Goal: Task Accomplishment & Management: Manage account settings

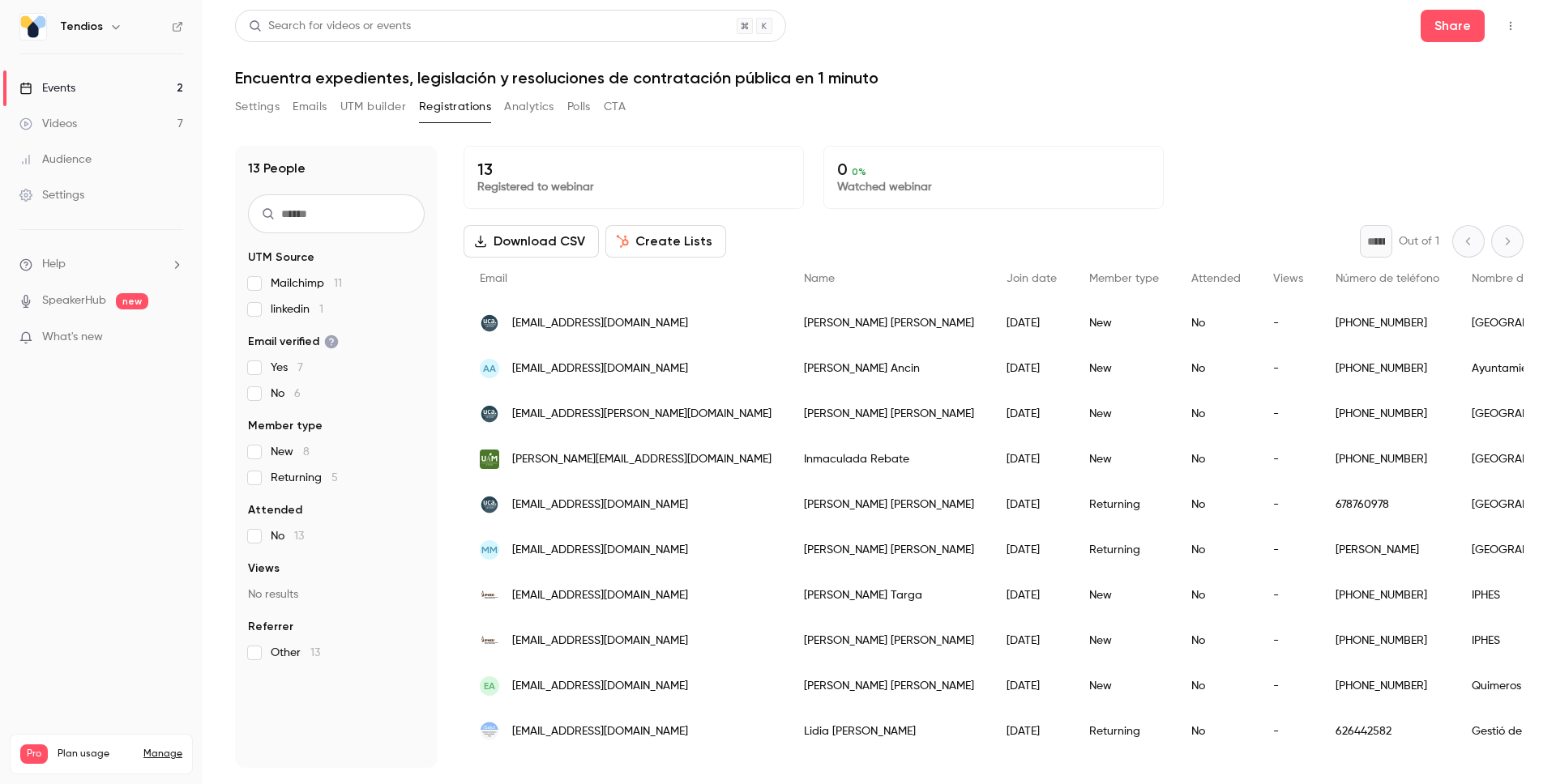
click at [383, 105] on button "UTM builder" at bounding box center [373, 106] width 66 height 26
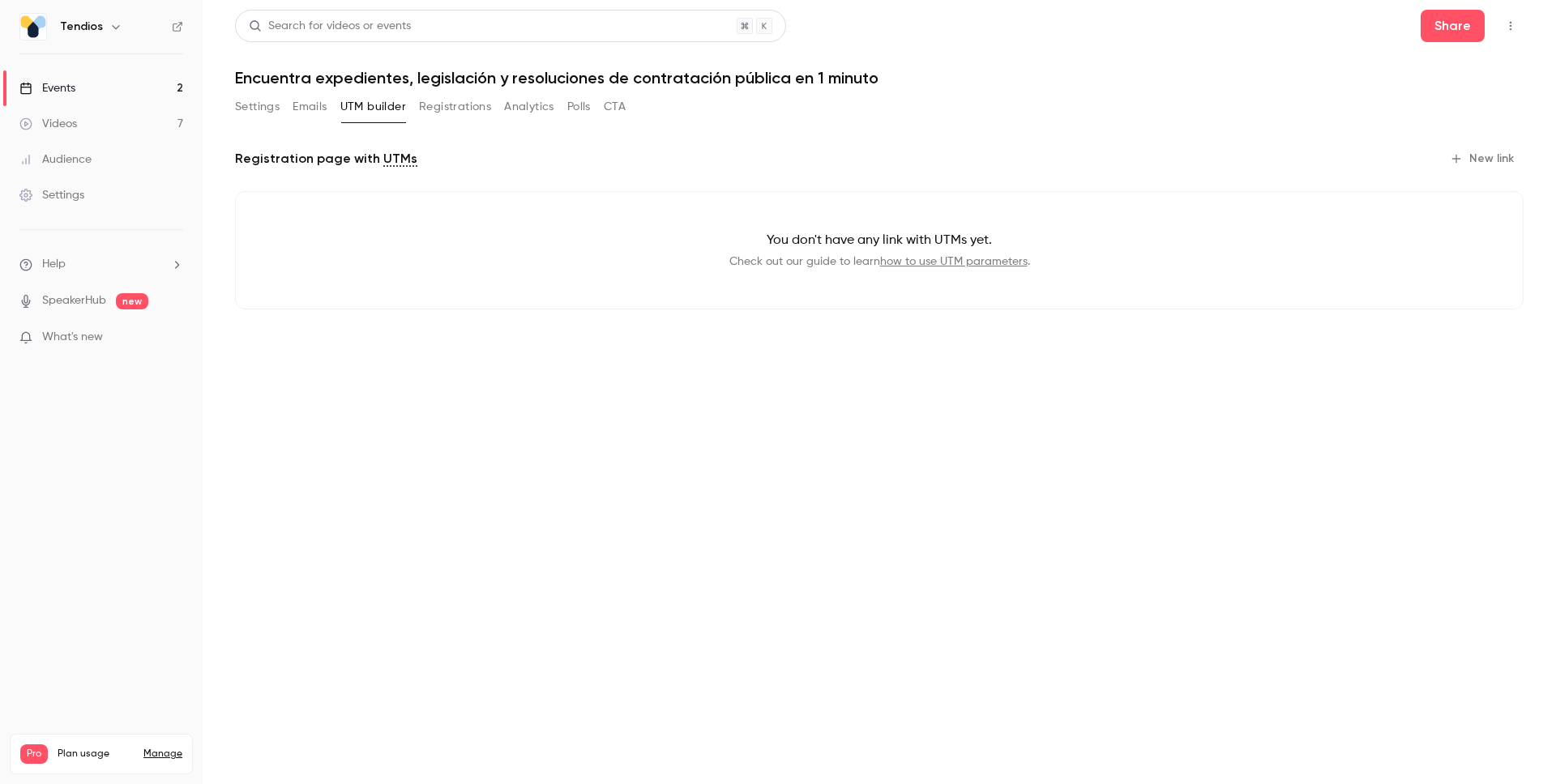
click at [447, 104] on button "Registrations" at bounding box center [455, 106] width 73 height 26
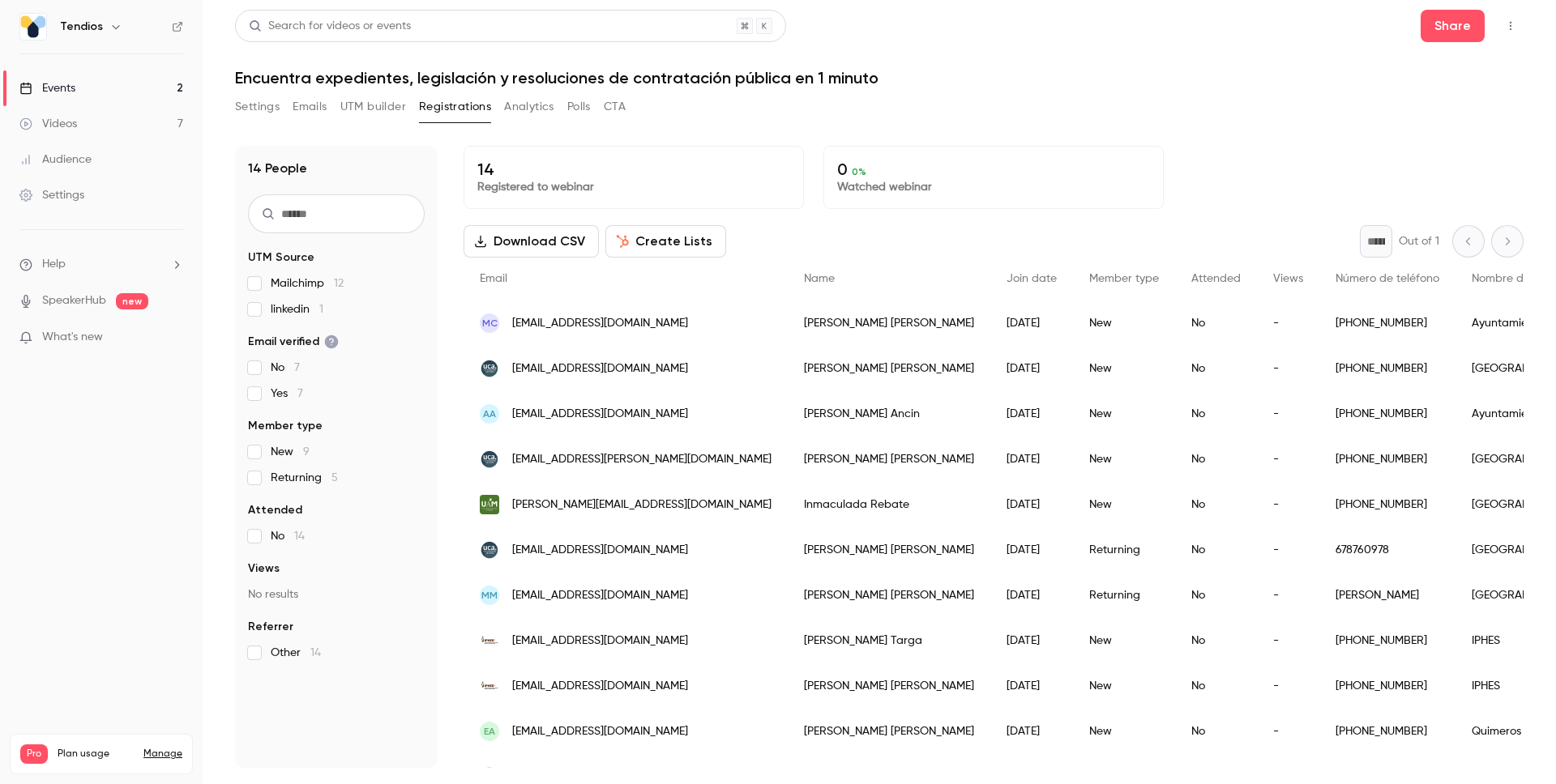
click at [222, 116] on main "Search for videos or events Share Encuentra expedientes, legislación y resoluci…" at bounding box center [880, 392] width 1354 height 784
click at [247, 112] on button "Settings" at bounding box center [257, 106] width 44 height 26
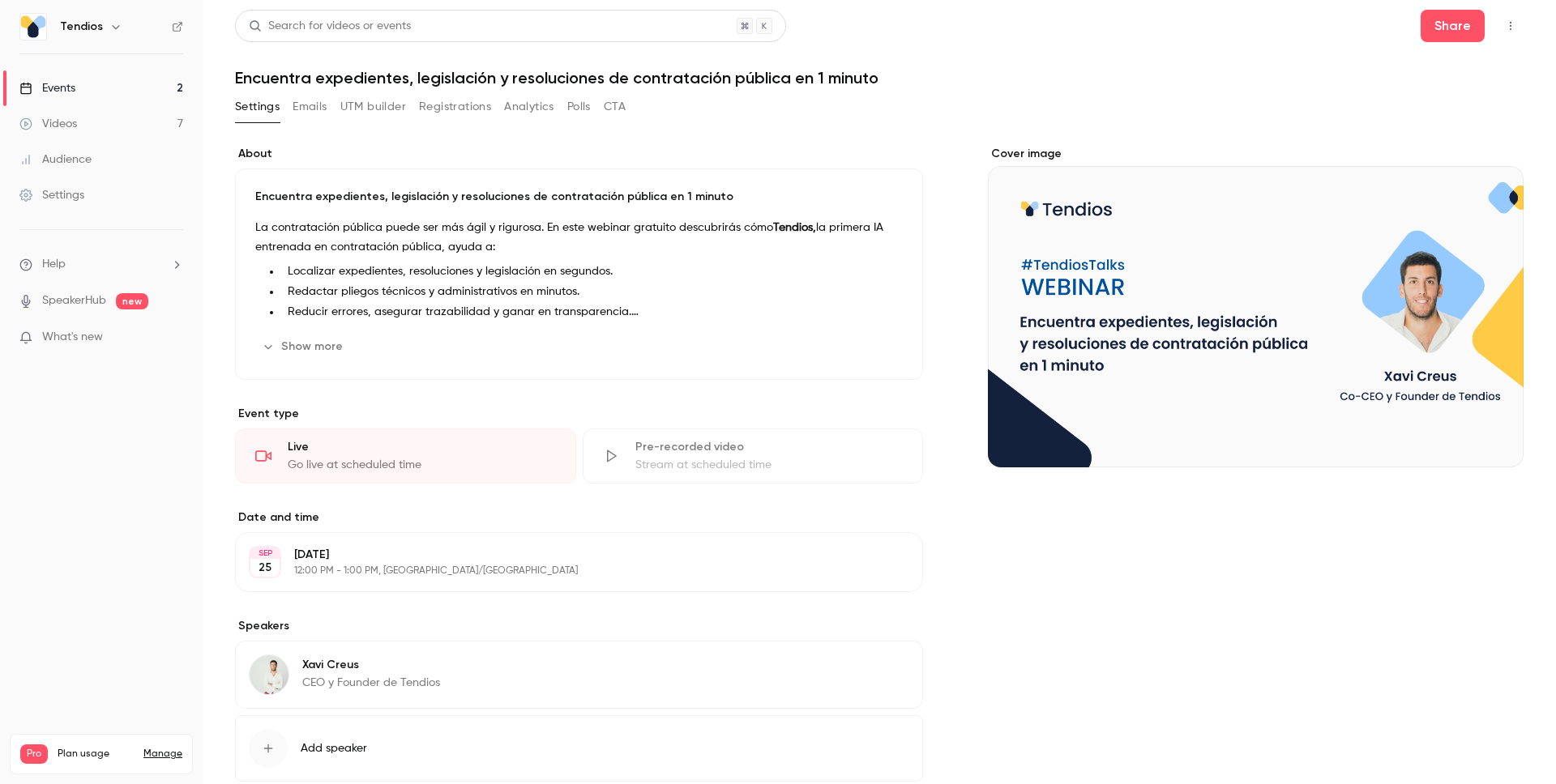
click at [82, 91] on link "Events 2" at bounding box center [102, 88] width 203 height 36
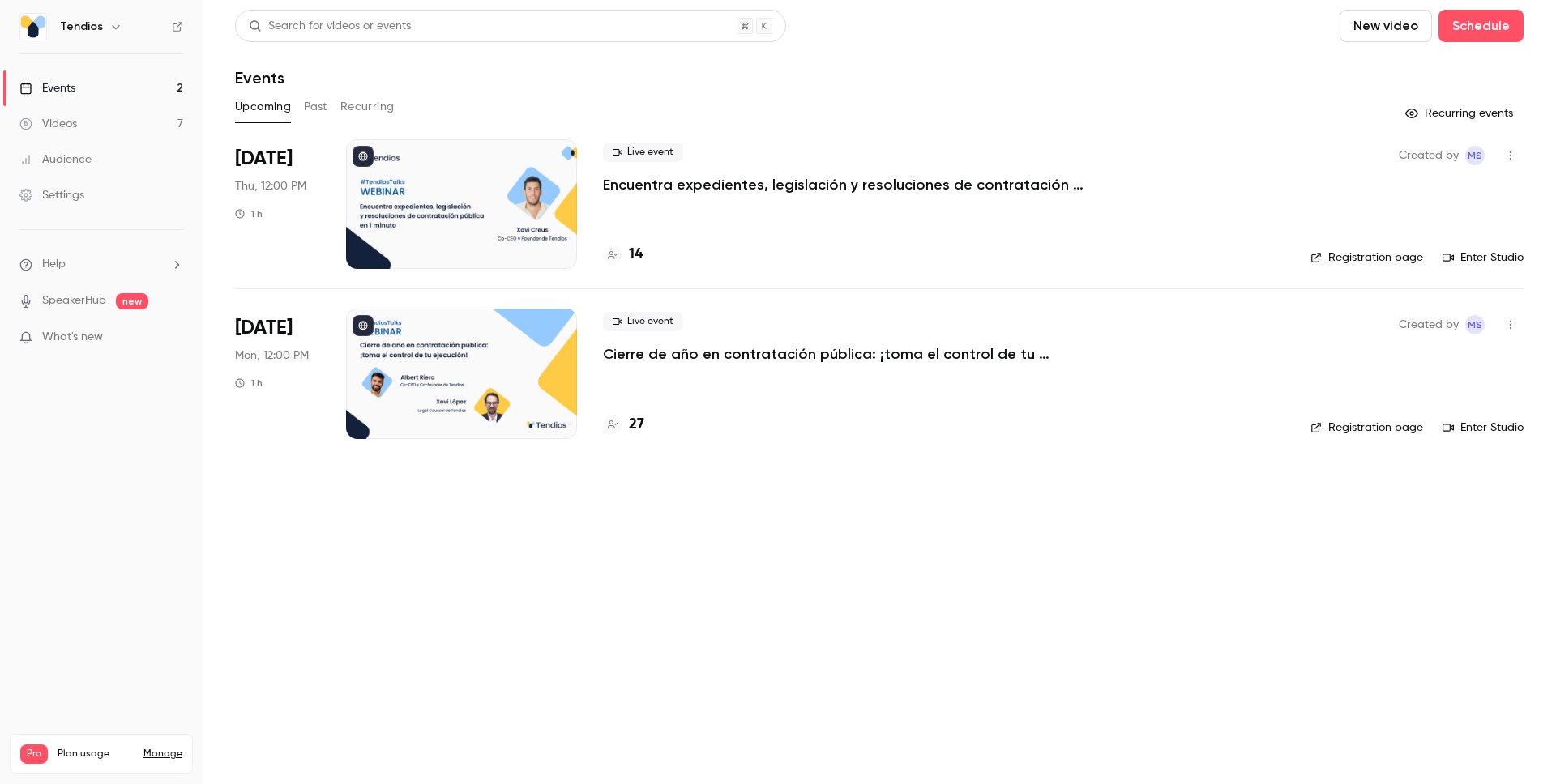
click at [1508, 150] on icon "button" at bounding box center [1511, 156] width 13 height 12
click at [1189, 165] on div at bounding box center [778, 392] width 1556 height 784
click at [1503, 150] on button "button" at bounding box center [1511, 156] width 26 height 26
click at [675, 117] on div at bounding box center [778, 392] width 1556 height 784
click at [338, 107] on div "Upcoming Past Recurring" at bounding box center [879, 106] width 1289 height 26
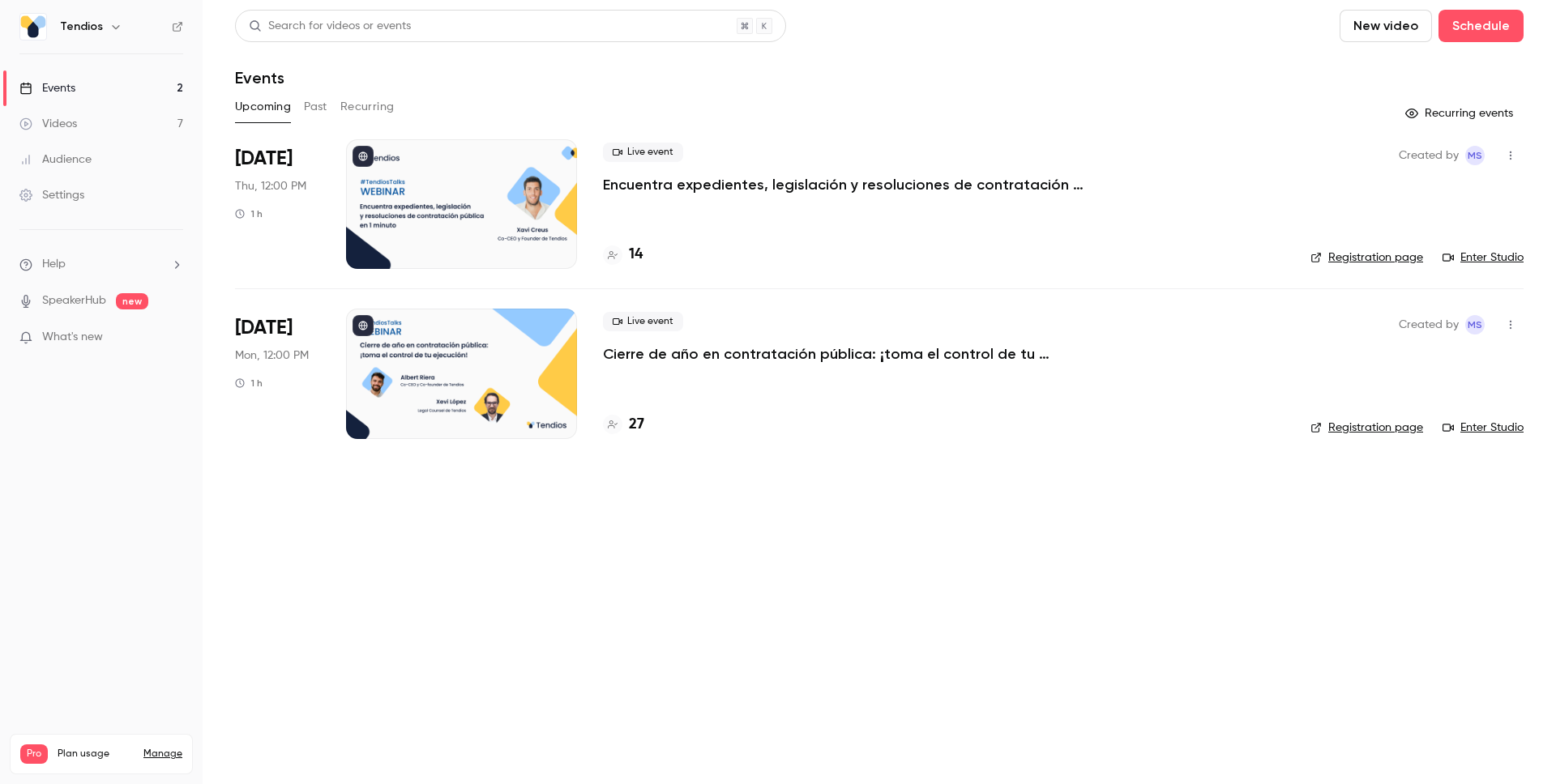
click at [975, 190] on p "Encuentra expedientes, legislación y resoluciones de contratación pública en 1 …" at bounding box center [846, 185] width 486 height 19
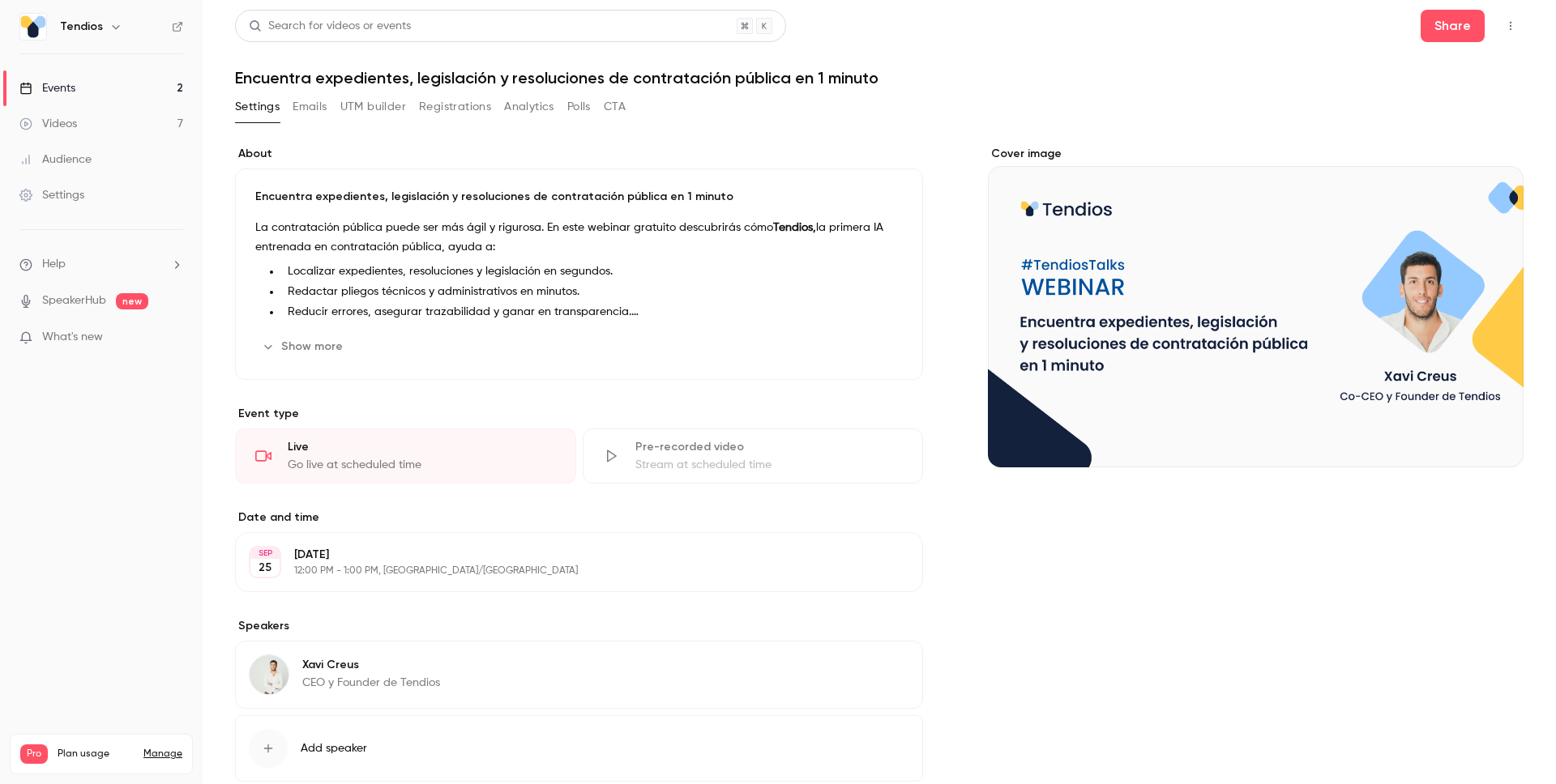
click at [243, 112] on button "Settings" at bounding box center [257, 106] width 44 height 26
click at [459, 107] on button "Registrations" at bounding box center [455, 106] width 73 height 26
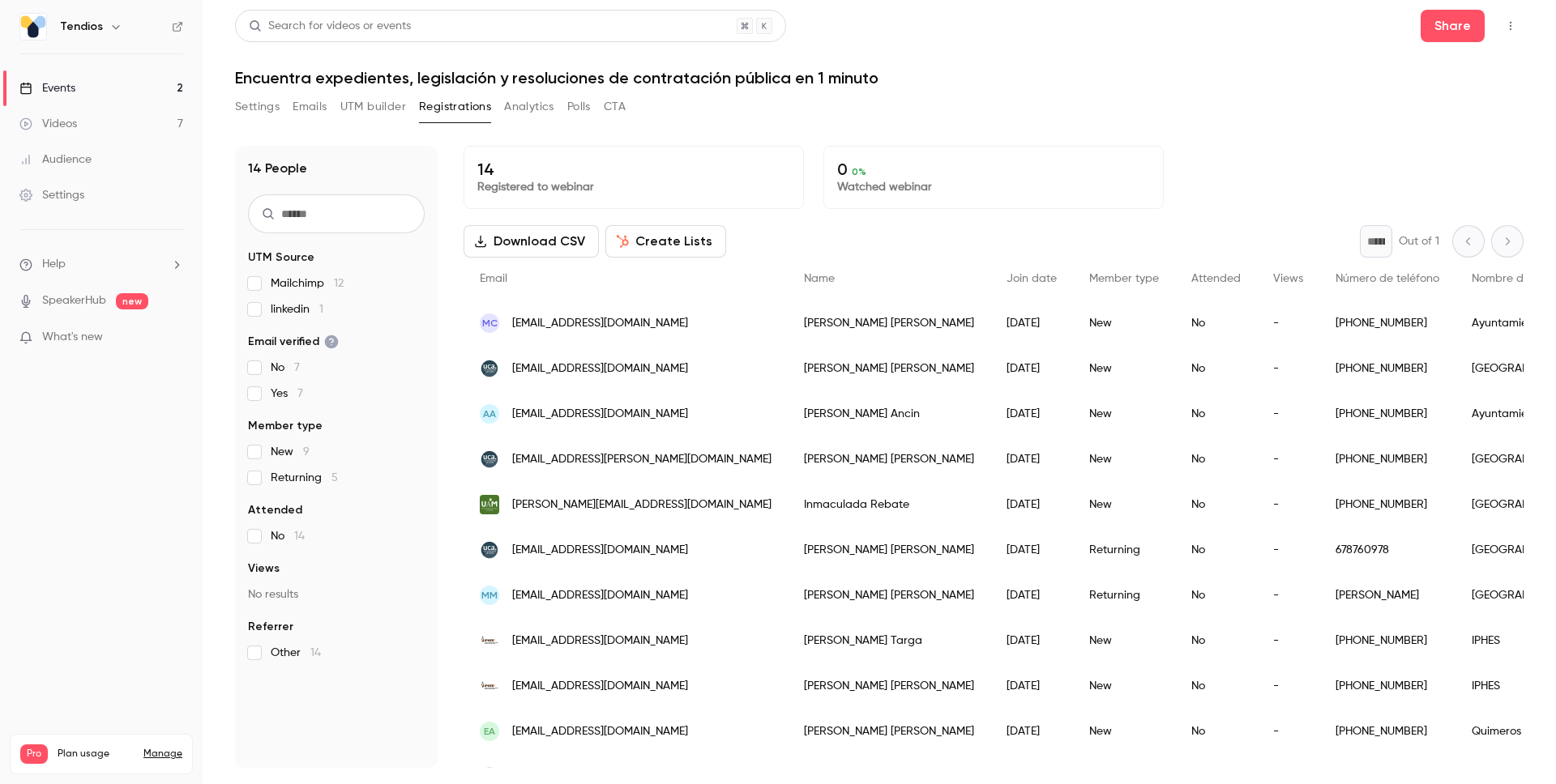
click at [260, 110] on button "Settings" at bounding box center [257, 106] width 44 height 26
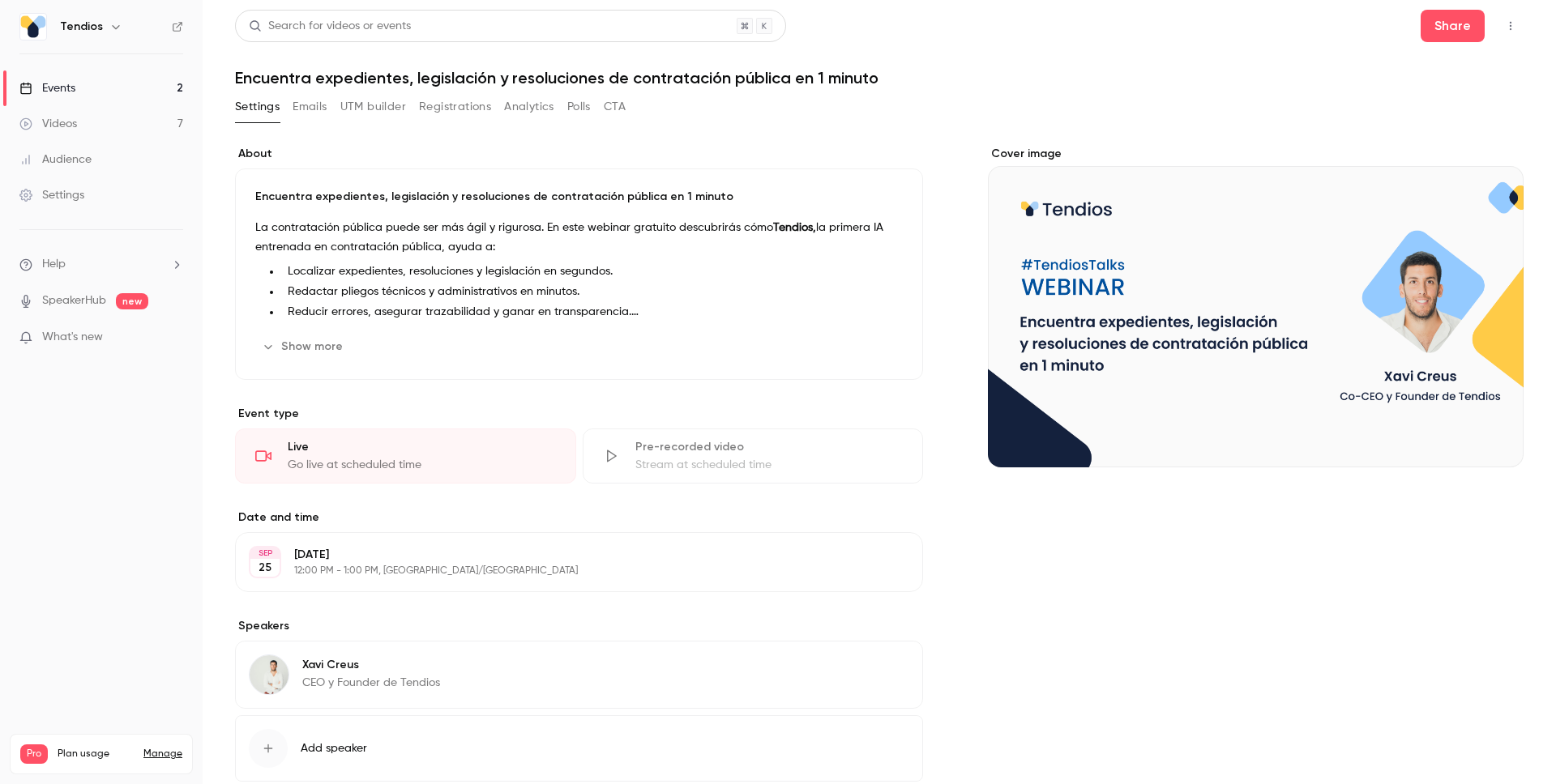
drag, startPoint x: 466, startPoint y: 102, endPoint x: 473, endPoint y: 108, distance: 9.2
click at [467, 102] on button "Registrations" at bounding box center [455, 106] width 73 height 26
